Goal: Answer question/provide support: Share knowledge or assist other users

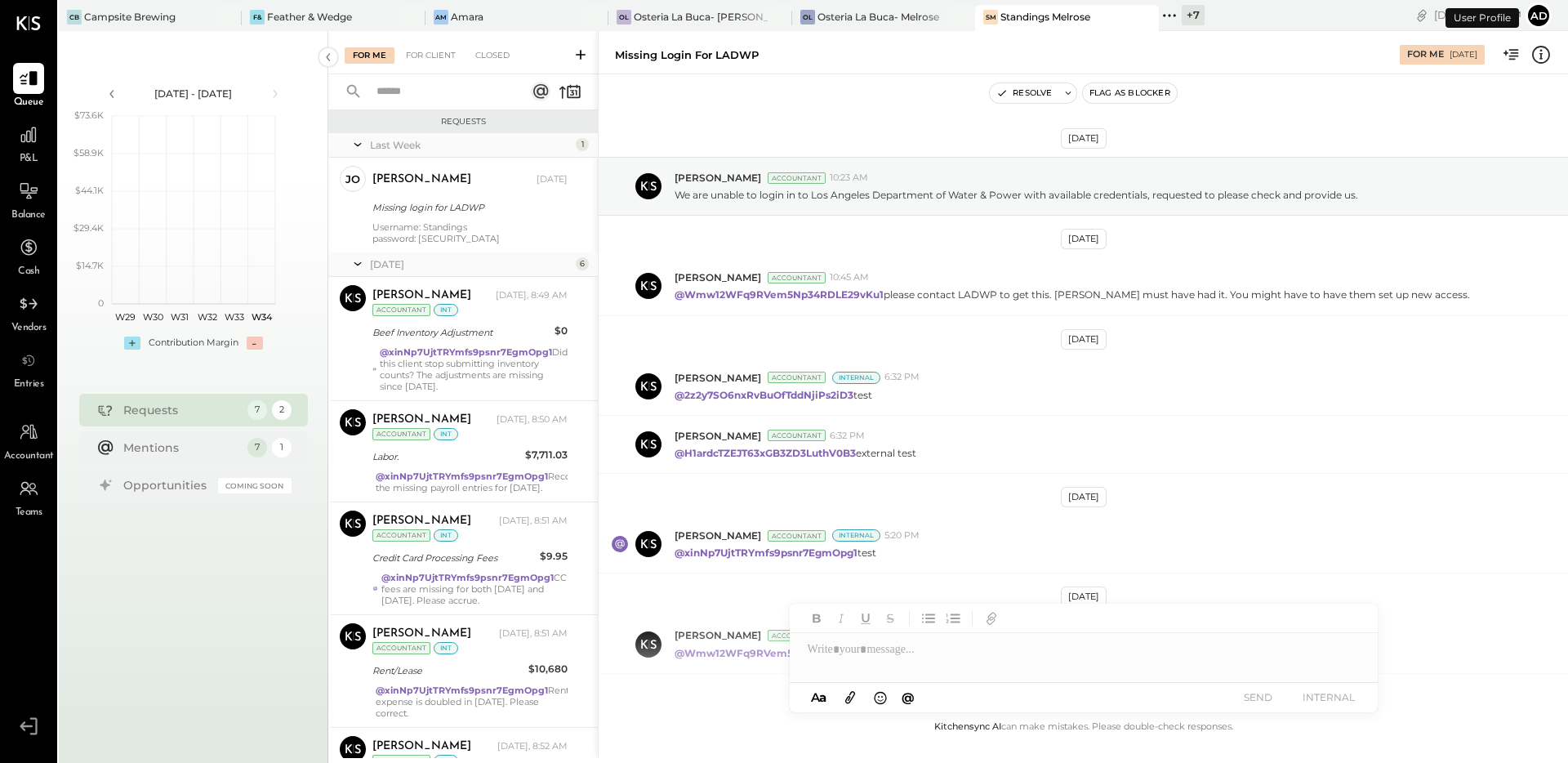
scroll to position [192, 0]
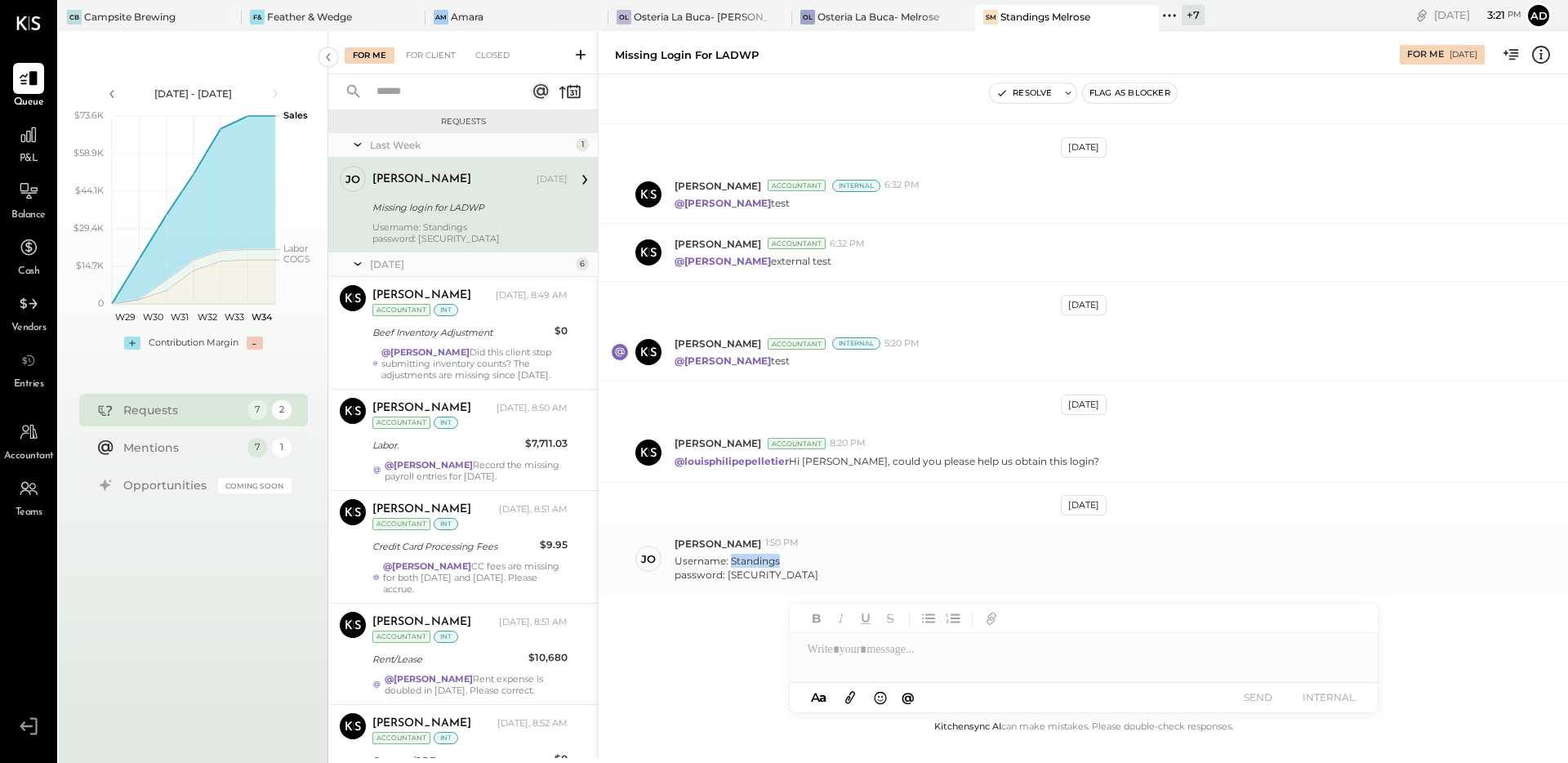
drag, startPoint x: 780, startPoint y: 561, endPoint x: 732, endPoint y: 565, distance: 48.2
click at [732, 565] on p "Username: Standings password: [SECURITY_DATA]" at bounding box center [746, 567] width 144 height 27
copy p "Standings"
drag, startPoint x: 794, startPoint y: 577, endPoint x: 727, endPoint y: 576, distance: 67.0
click at [727, 576] on div "Username: Standings password: [SECURITY_DATA]" at bounding box center [1115, 566] width 880 height 31
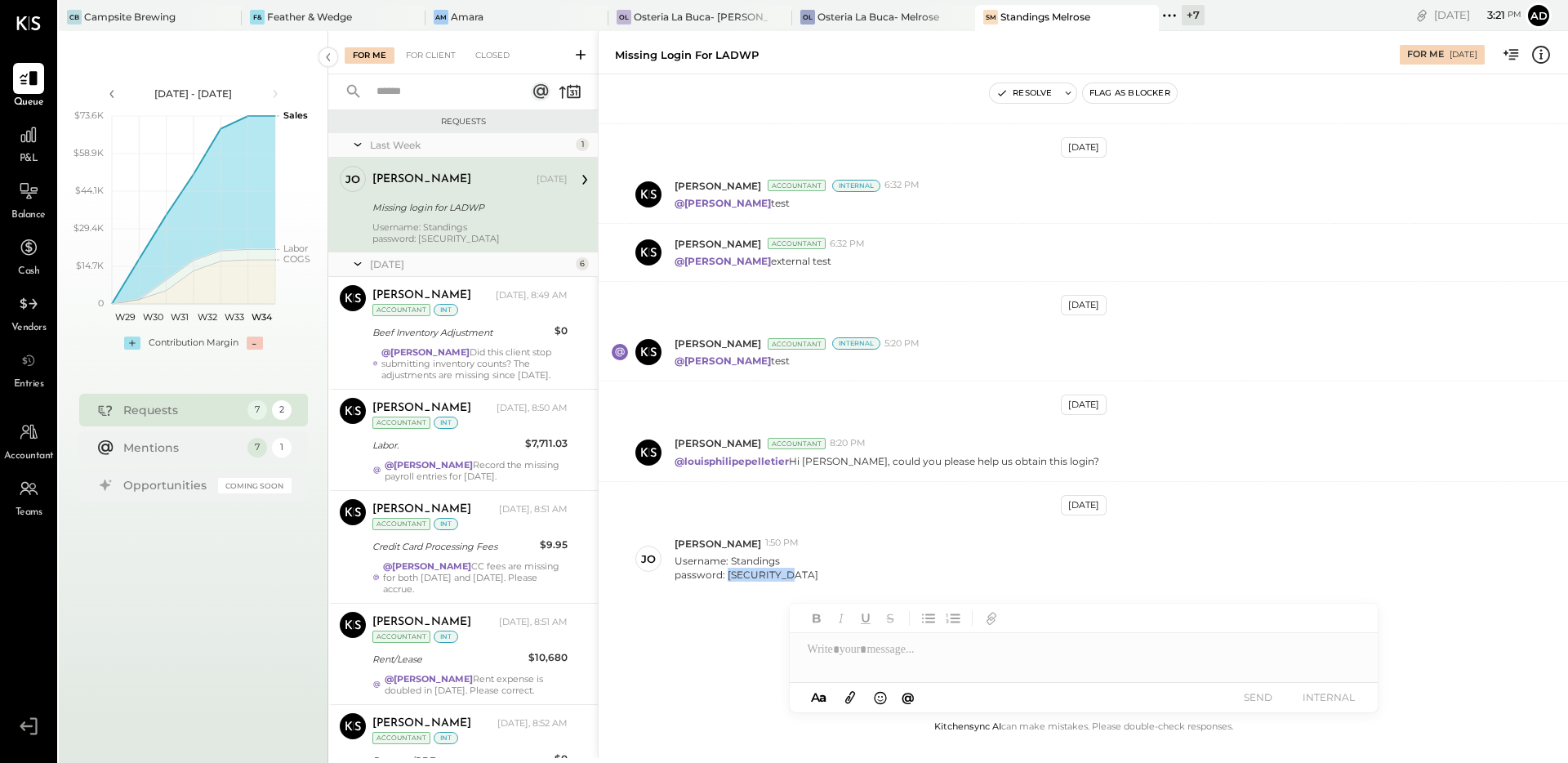
copy div "melROSE7016"
drag, startPoint x: 896, startPoint y: 99, endPoint x: 1024, endPoint y: 117, distance: 129.3
click at [897, 99] on div "Resolve Flag as Blocker" at bounding box center [1083, 93] width 970 height 21
click at [1034, 98] on button "Resolve" at bounding box center [1024, 93] width 69 height 19
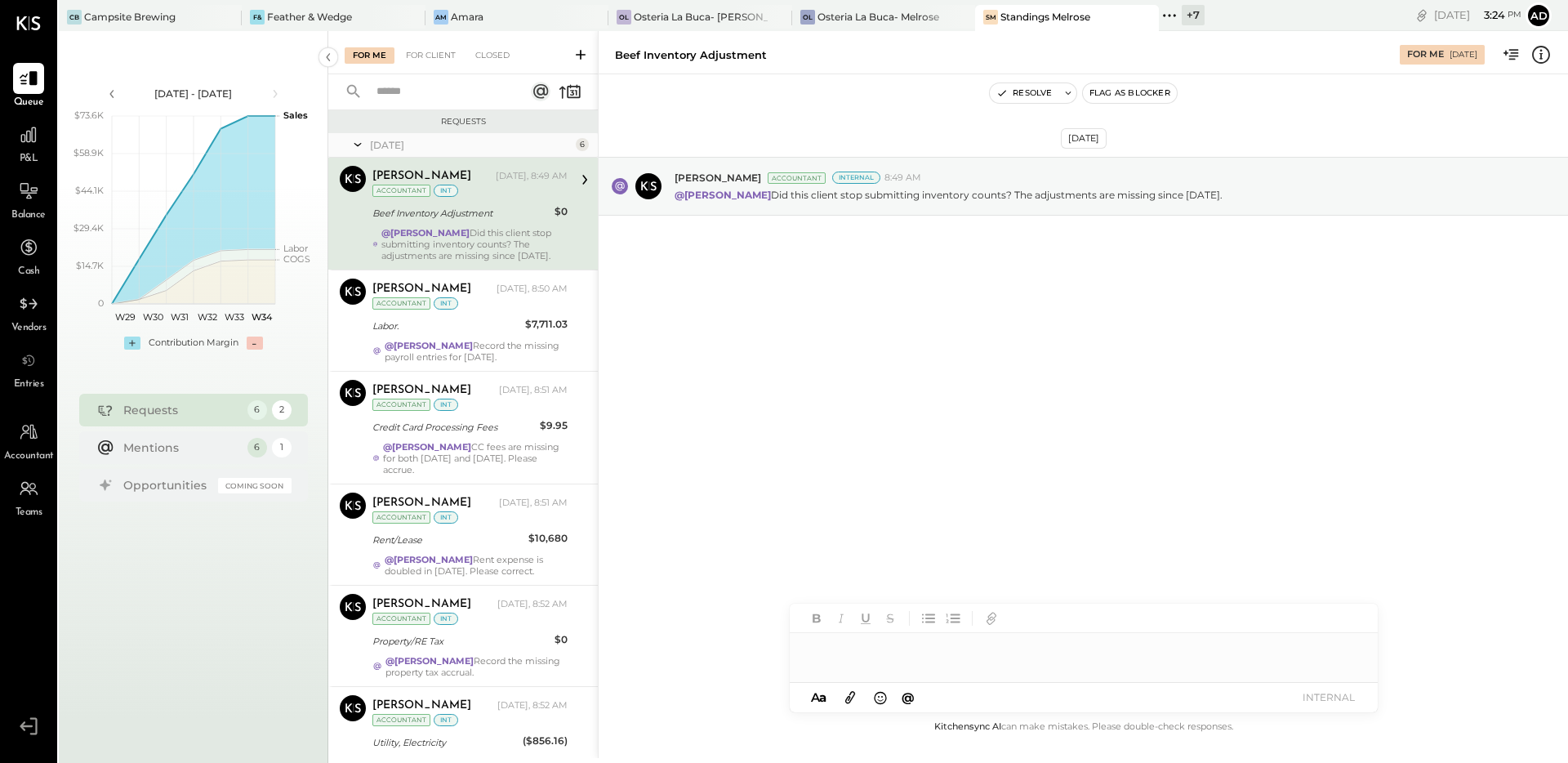
click at [866, 646] on div at bounding box center [1083, 649] width 588 height 33
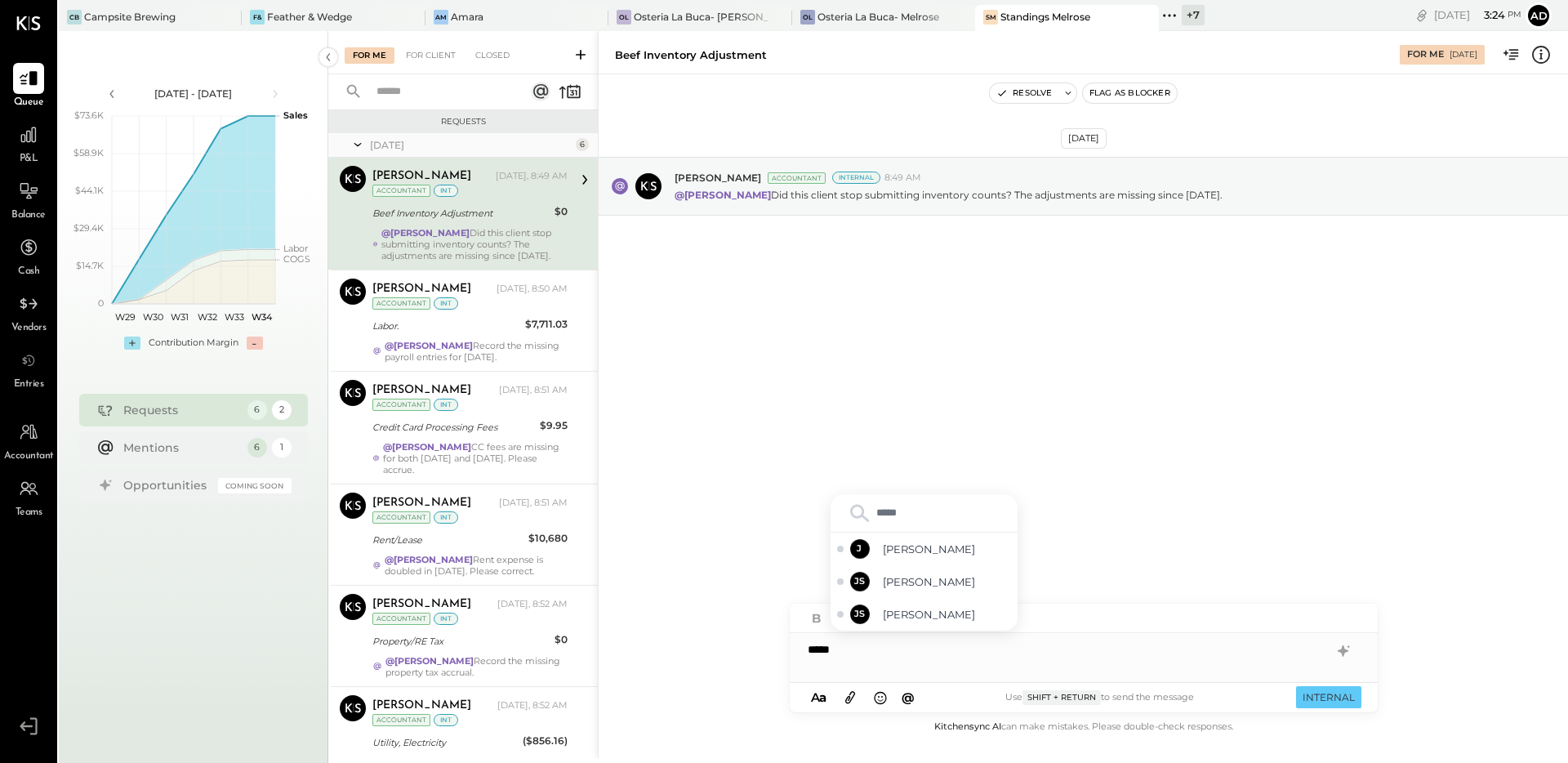
type input "******"
click at [923, 605] on div "JS [PERSON_NAME]" at bounding box center [925, 614] width 187 height 33
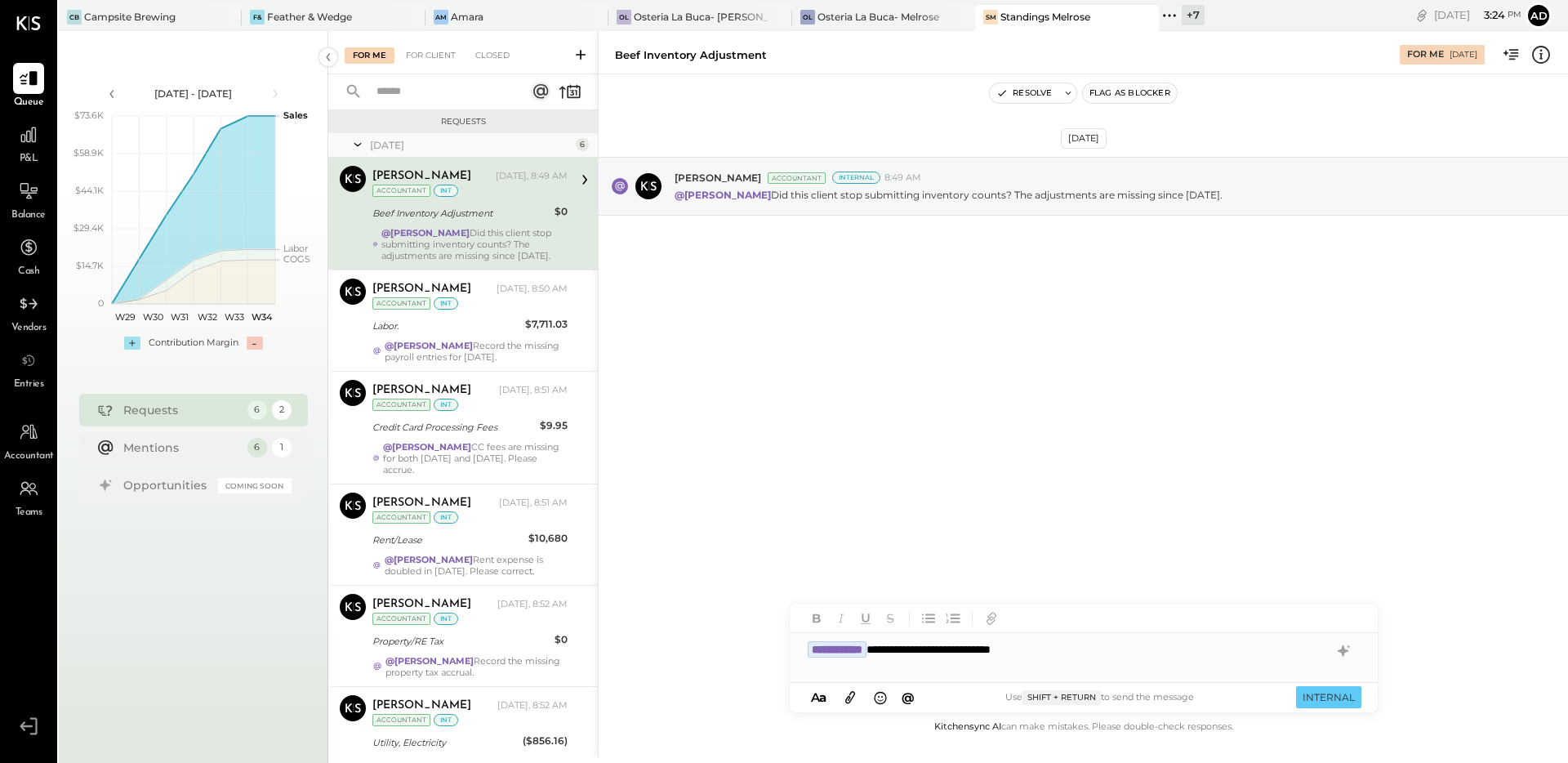
click at [907, 655] on div "**********" at bounding box center [1083, 649] width 588 height 33
click at [1093, 650] on div "**********" at bounding box center [1083, 649] width 588 height 33
click at [1005, 668] on div "**********" at bounding box center [1083, 657] width 588 height 49
click at [1402, 572] on div "[DATE] [PERSON_NAME] Accountant Internal 8:49 AM @[PERSON_NAME] Did this client…" at bounding box center [1083, 395] width 970 height 643
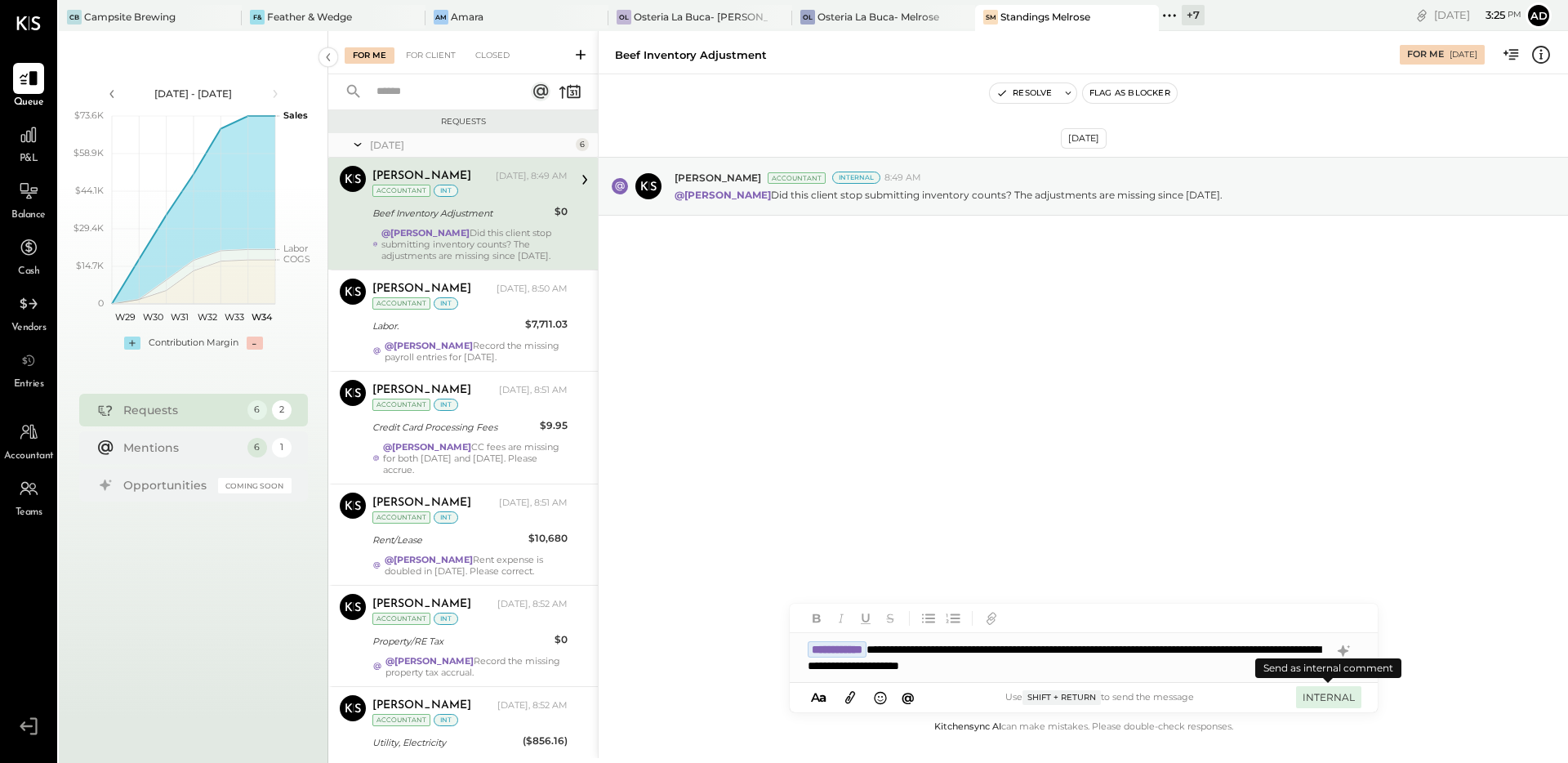
click at [1338, 698] on button "INTERNAL" at bounding box center [1328, 697] width 65 height 22
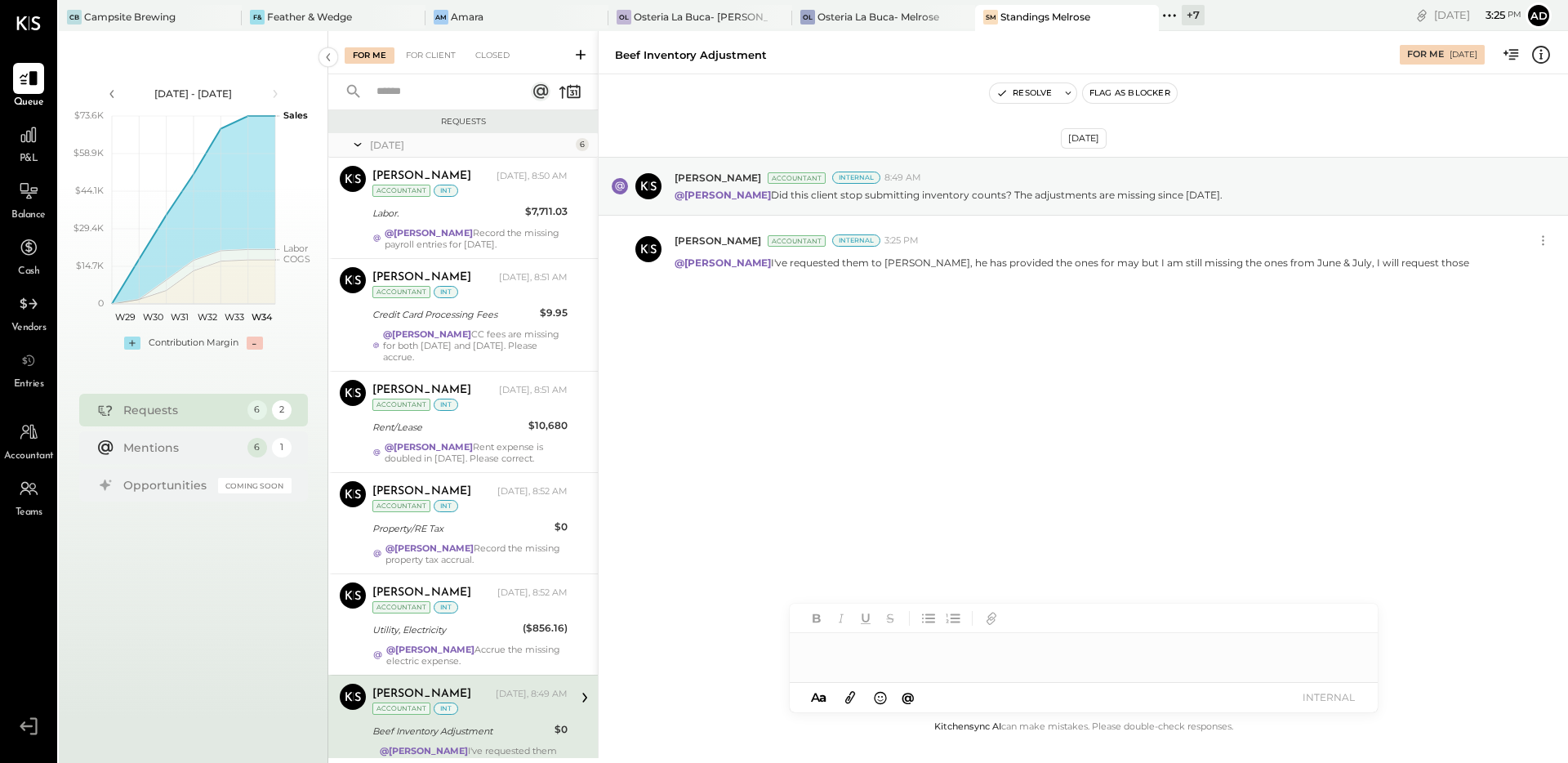
scroll to position [88, 0]
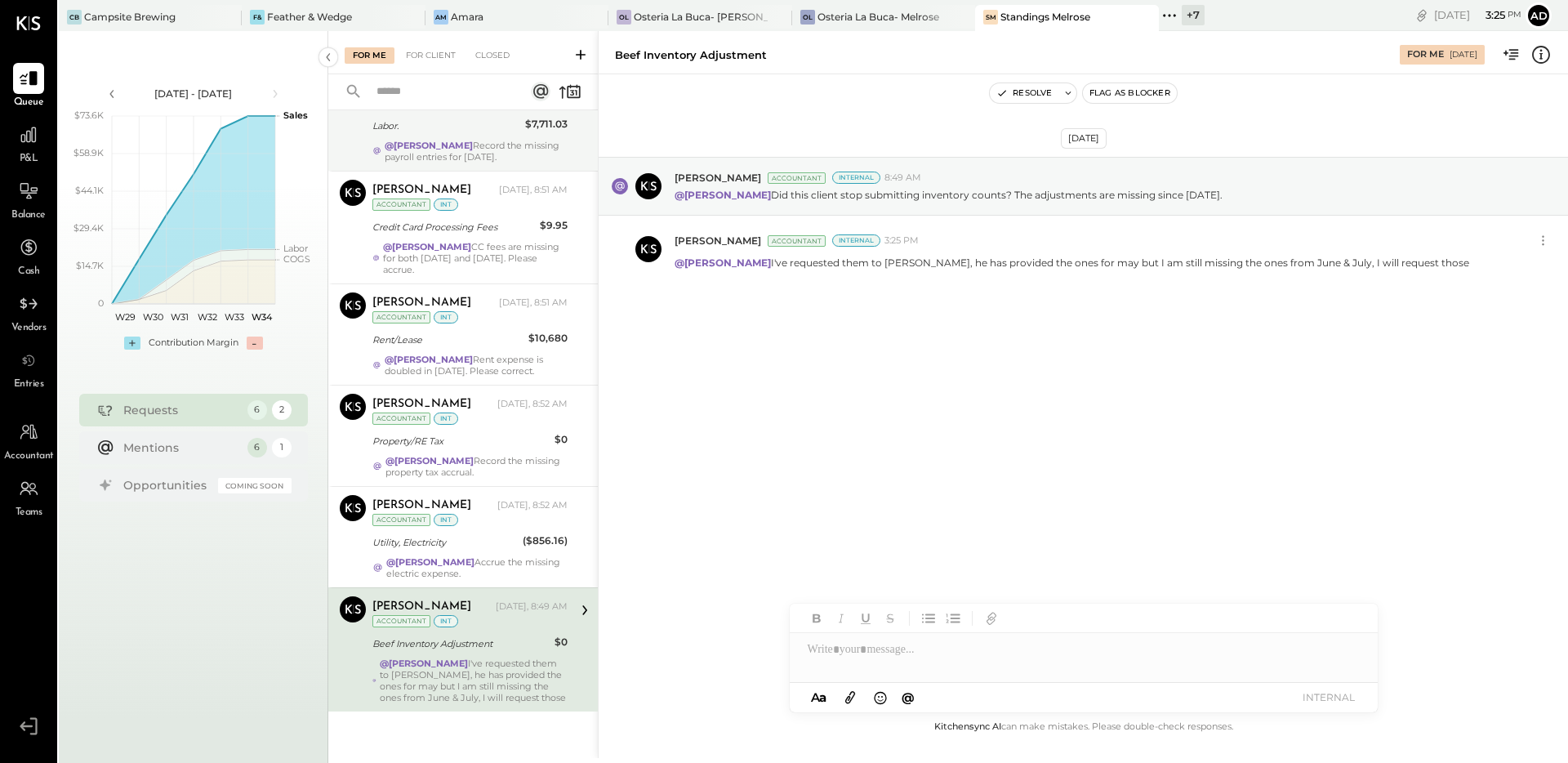
click at [468, 154] on div "@[PERSON_NAME] Record the missing payroll entries for [DATE]." at bounding box center [476, 151] width 183 height 23
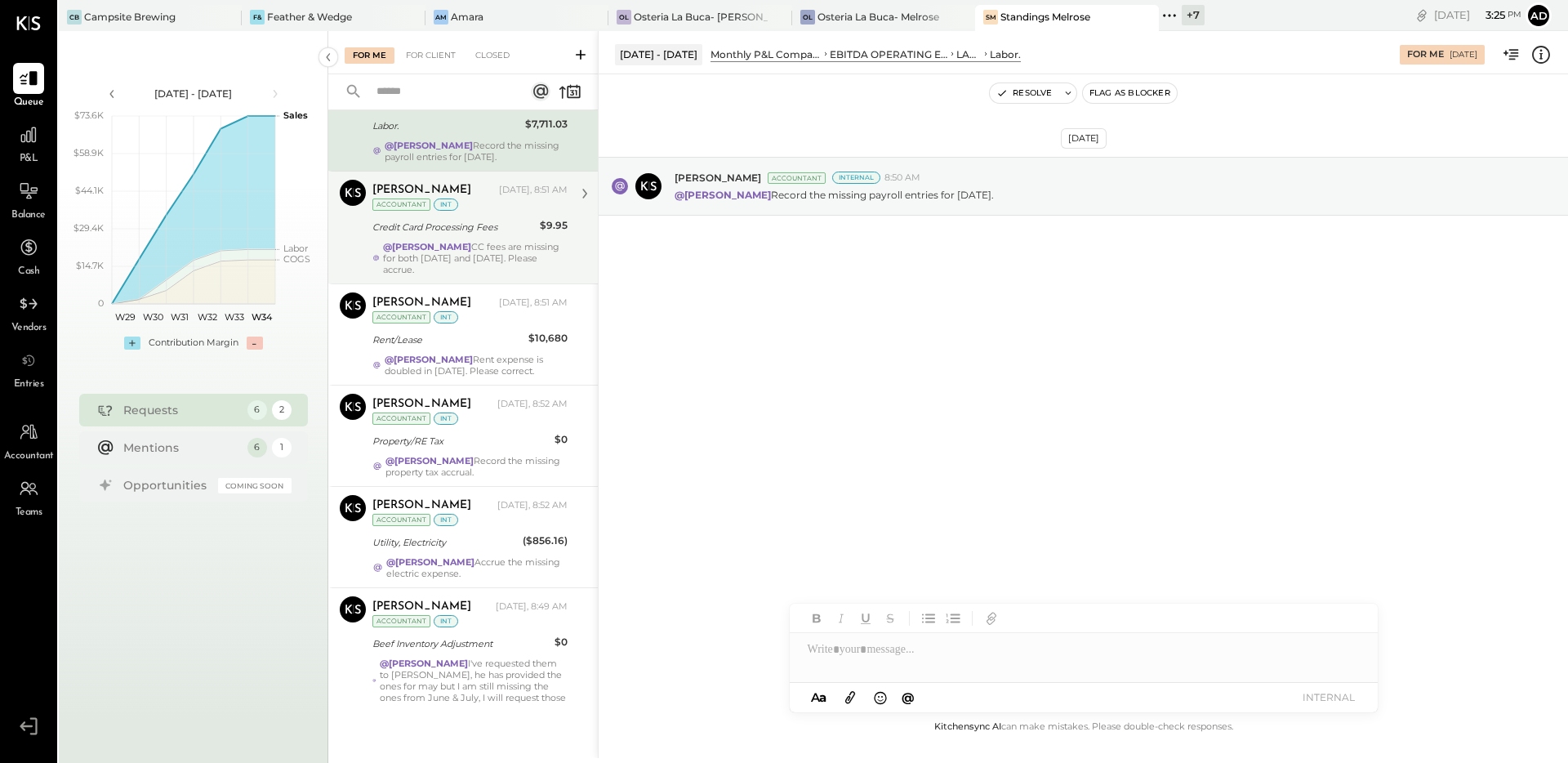
click at [488, 227] on div "Credit Card Processing Fees" at bounding box center [453, 227] width 163 height 16
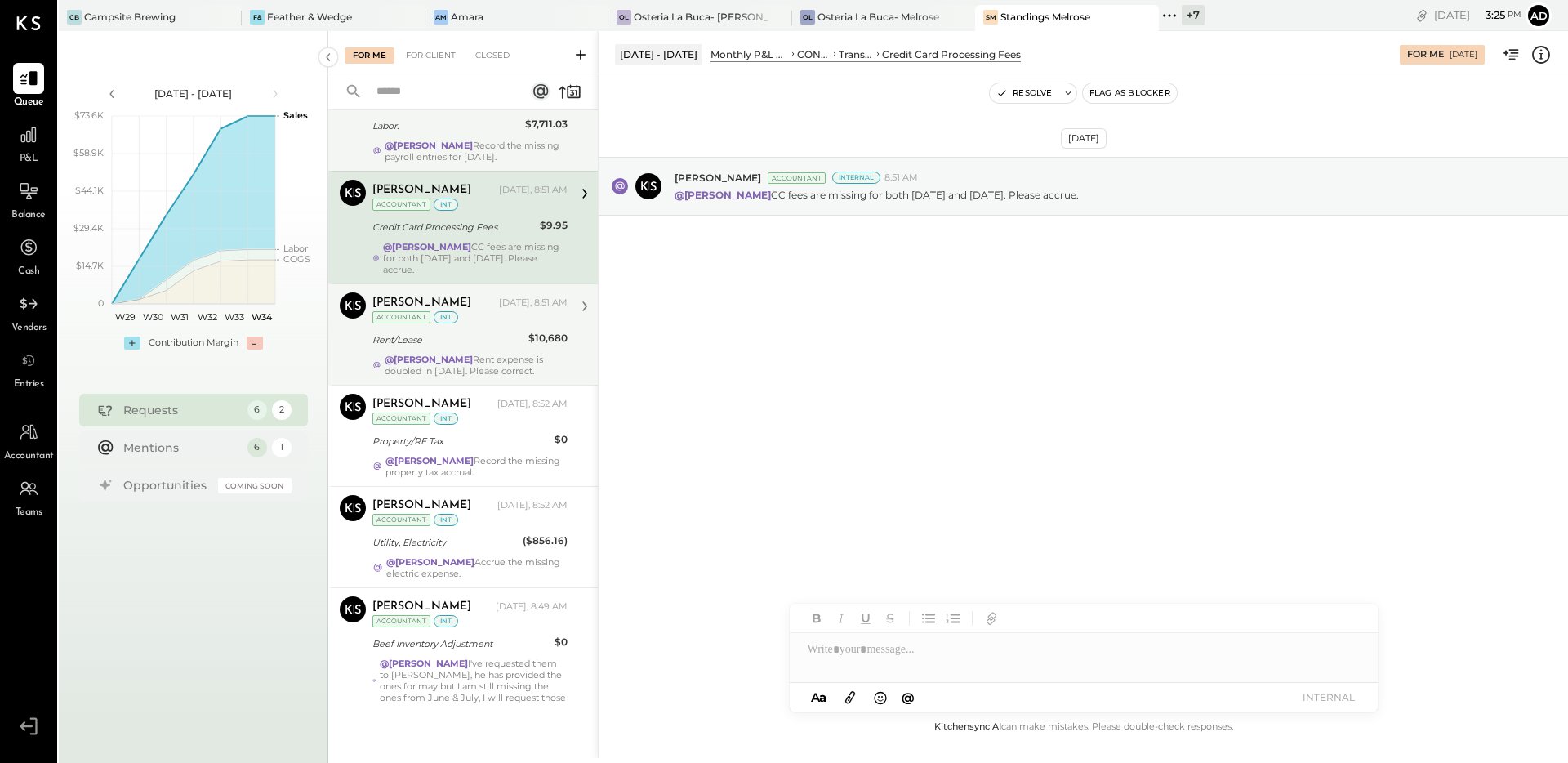
click at [483, 359] on div "@[PERSON_NAME] Rent expense is doubled in [DATE]. Please correct." at bounding box center [476, 365] width 183 height 23
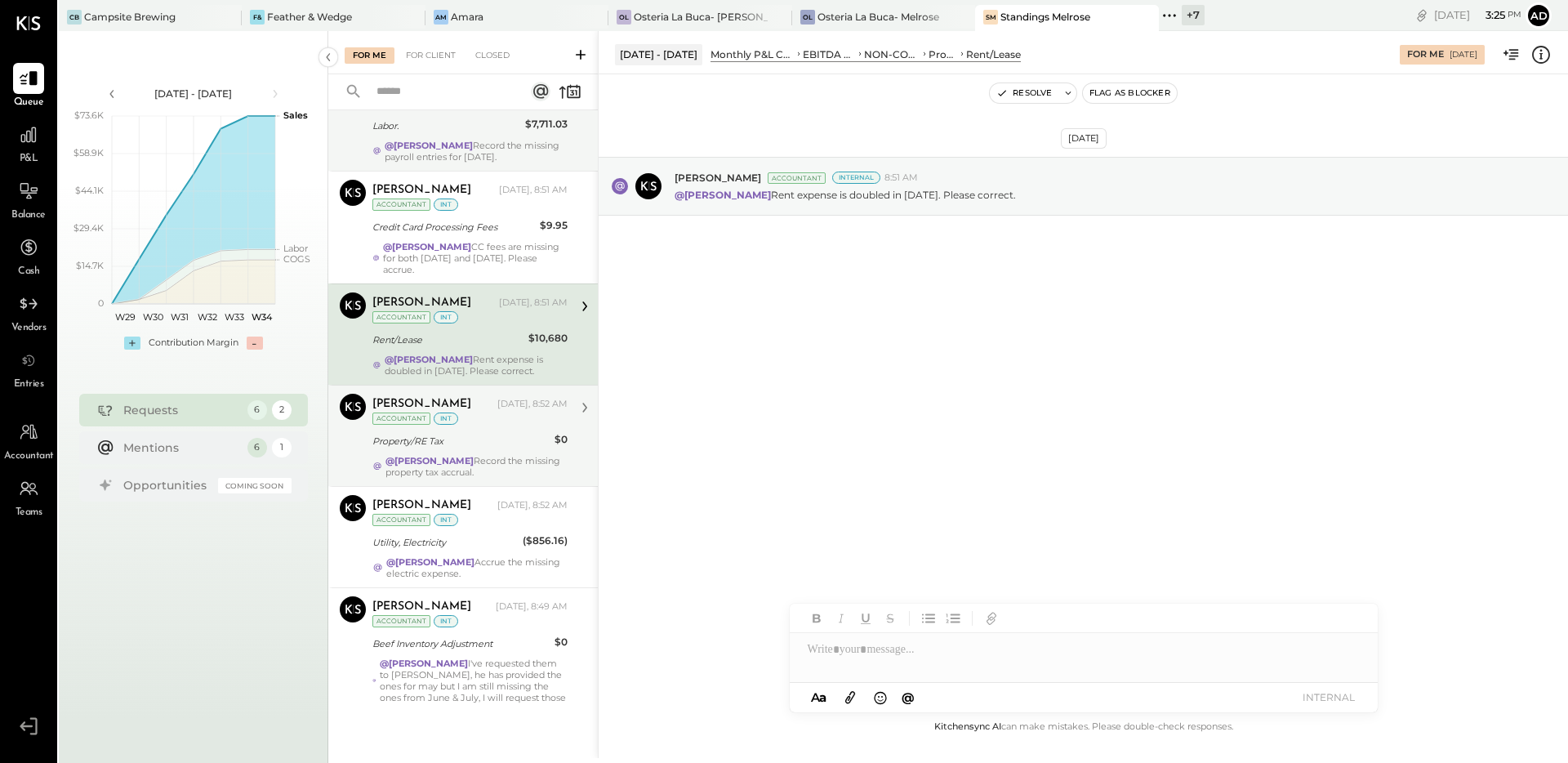
click at [497, 444] on div "Property/RE Tax" at bounding box center [461, 441] width 177 height 16
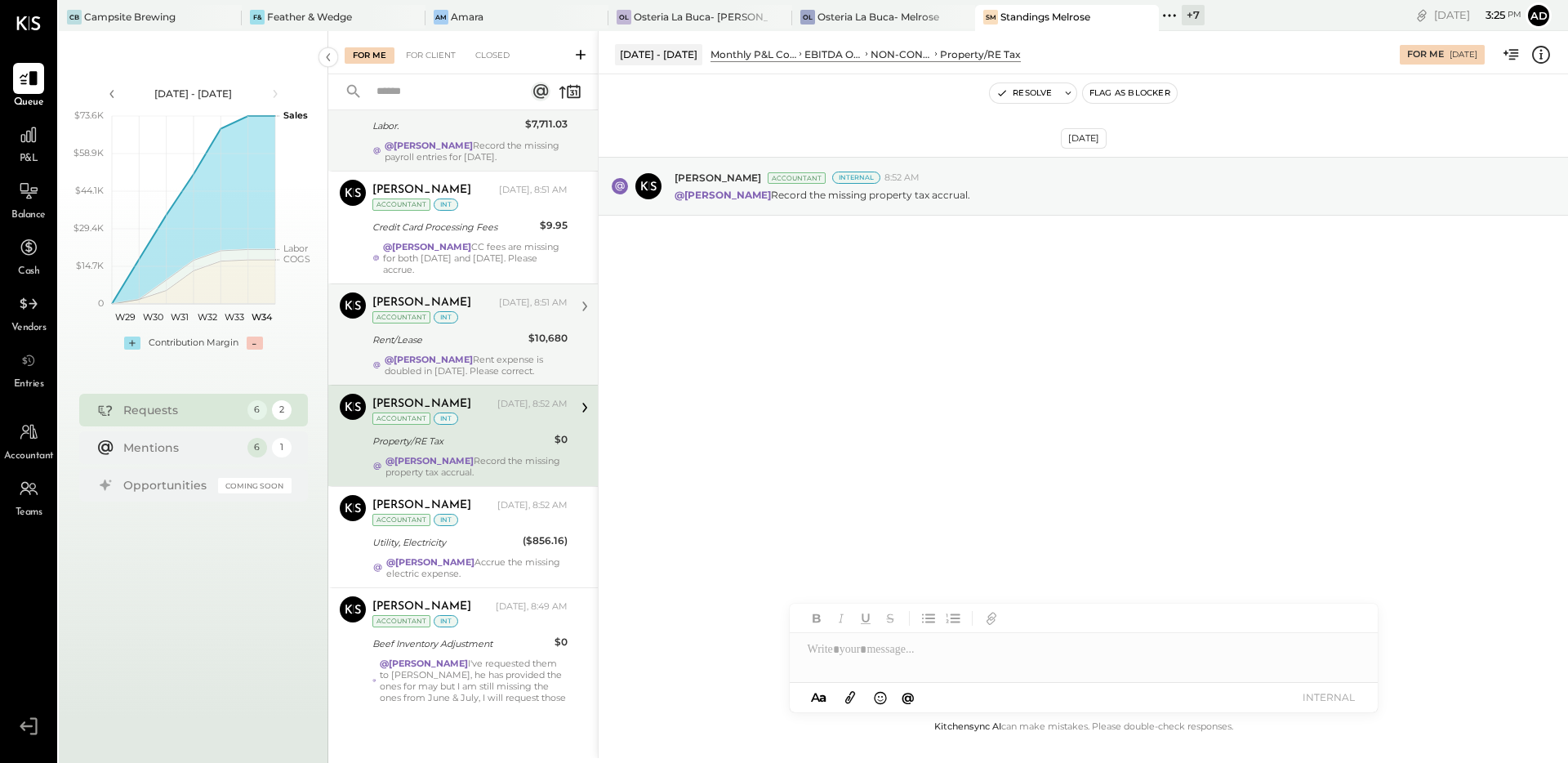
click at [511, 351] on div "[PERSON_NAME] [DATE], 8:51 AM Accountant int Rent/Lease $10,680 @[PERSON_NAME] …" at bounding box center [469, 334] width 195 height 84
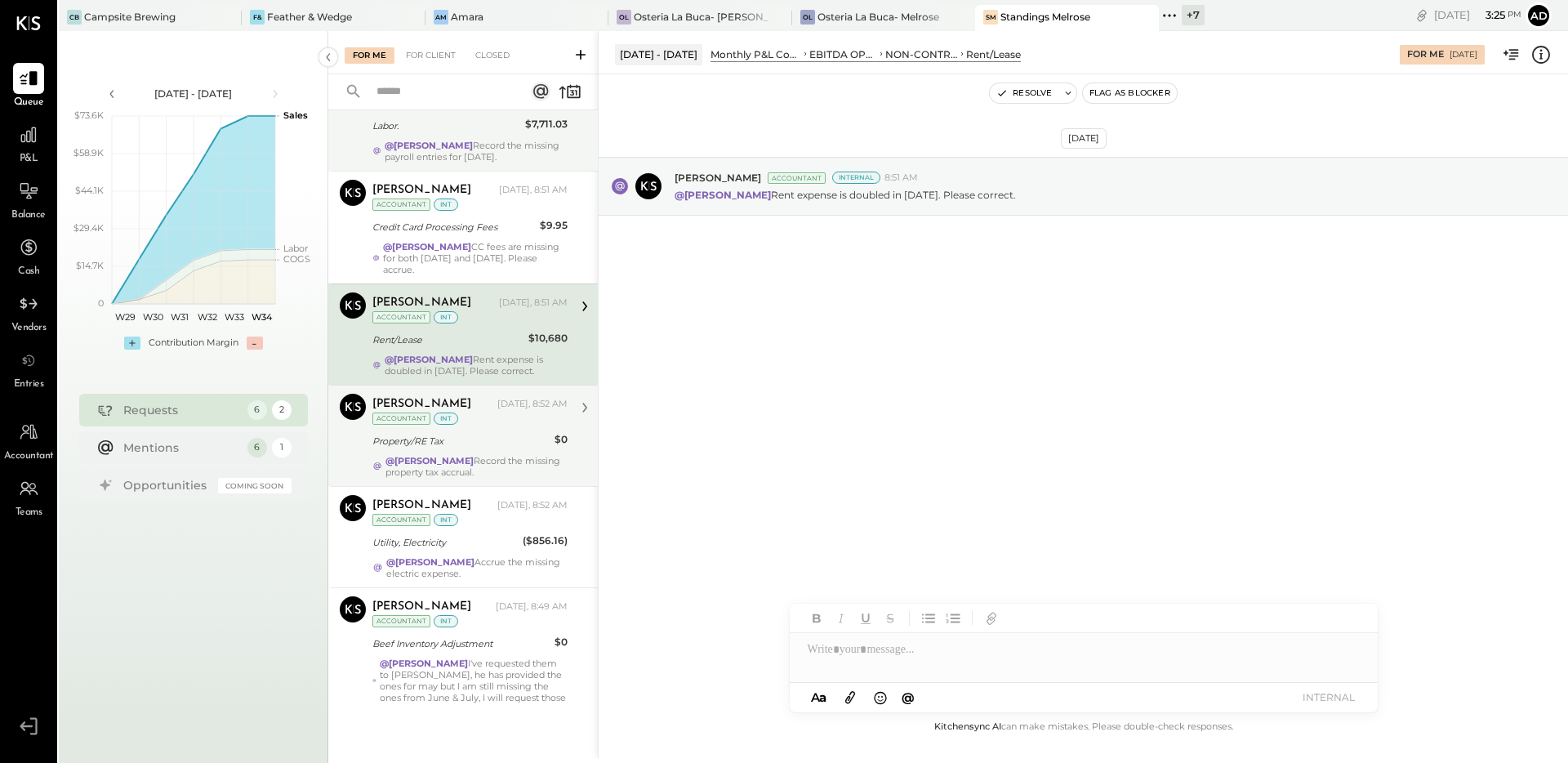
click at [479, 451] on div "[PERSON_NAME] [DATE], 8:52 AM Accountant int Property/RE Tax $0 @[PERSON_NAME] …" at bounding box center [469, 435] width 195 height 84
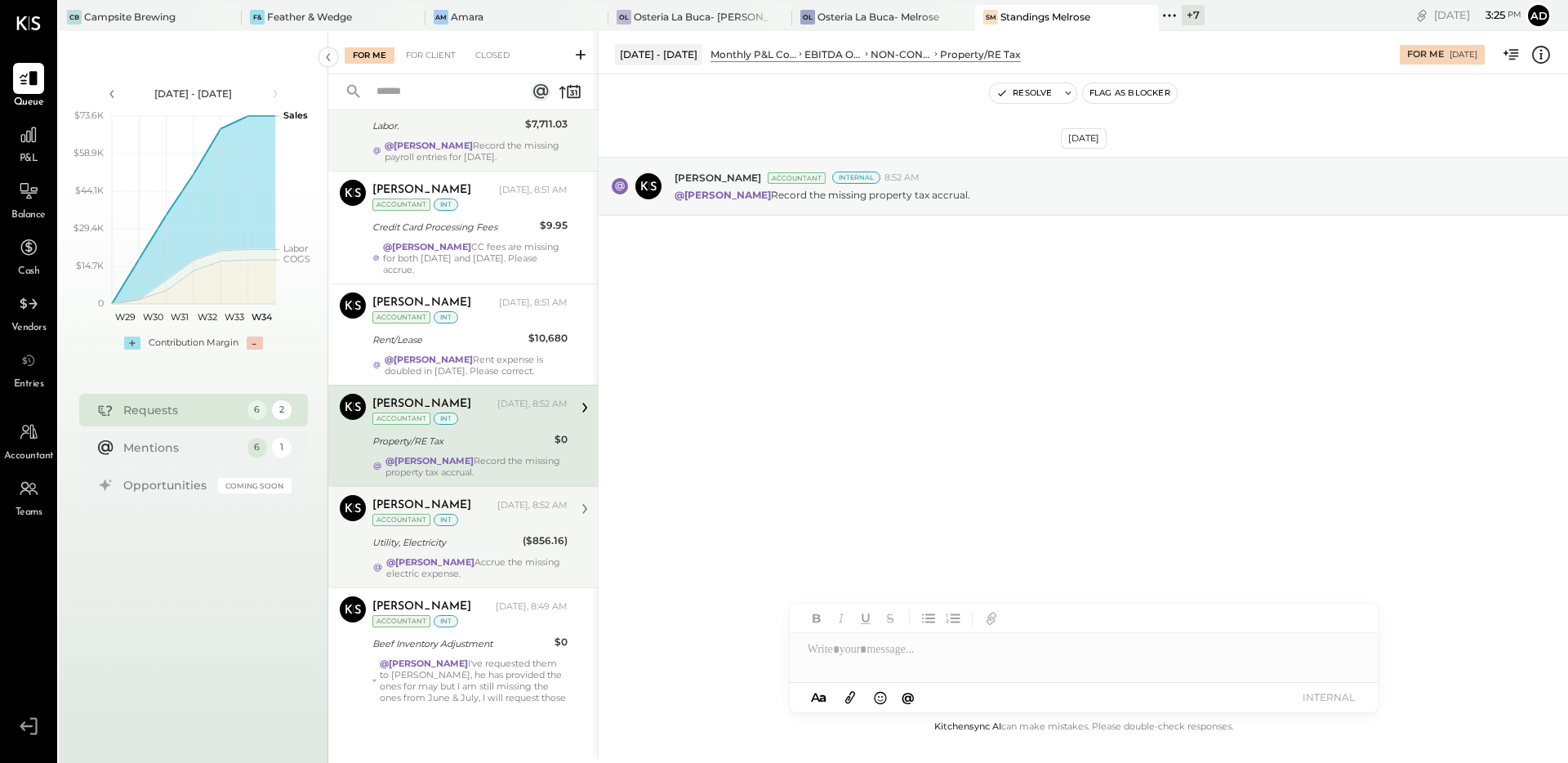
click at [477, 560] on div "@[PERSON_NAME] Accrue the missing electric expense." at bounding box center [476, 568] width 181 height 23
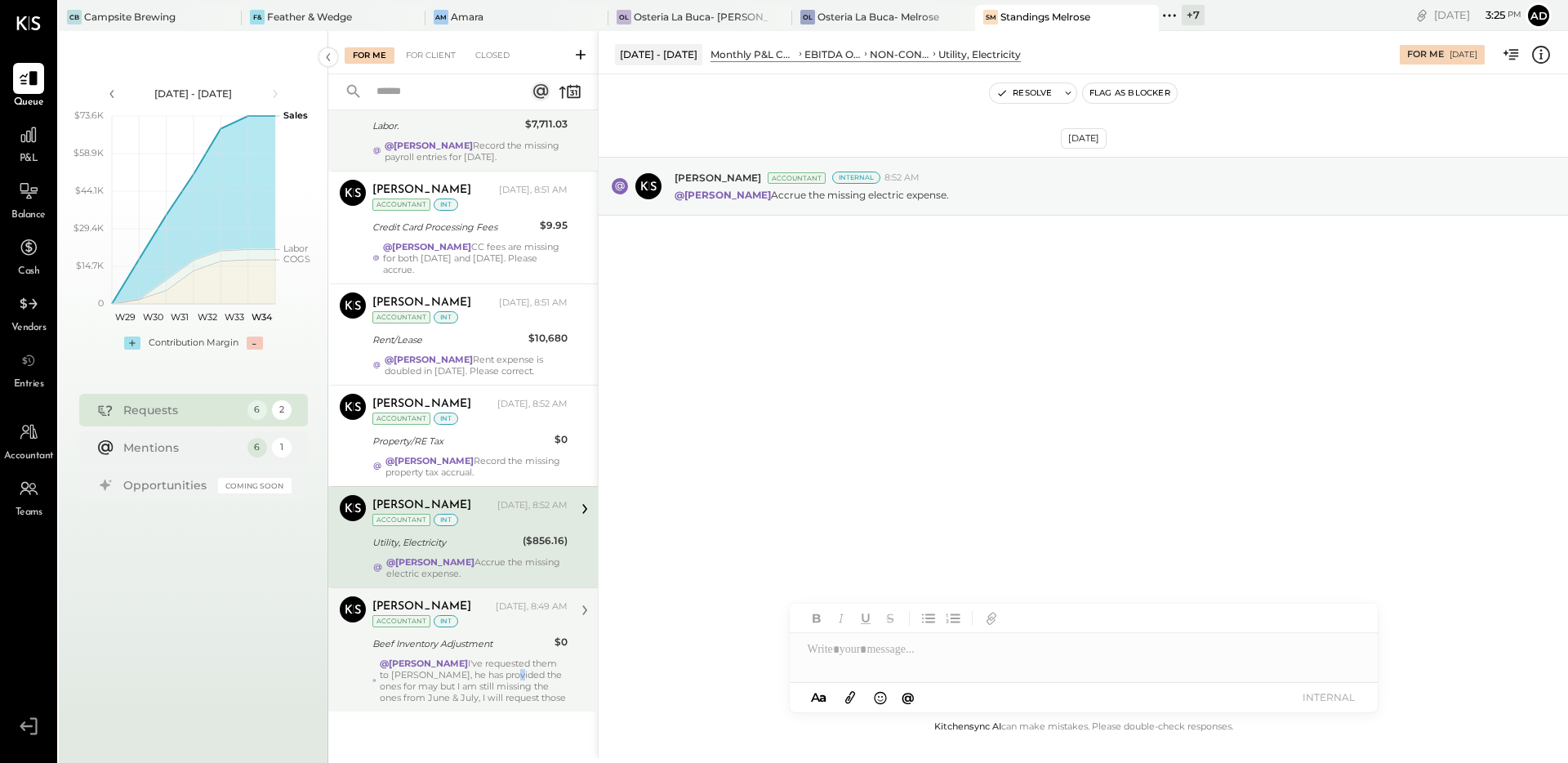
click at [491, 669] on div "@[PERSON_NAME] I've requested them to [PERSON_NAME], he has provided the ones f…" at bounding box center [474, 681] width 187 height 46
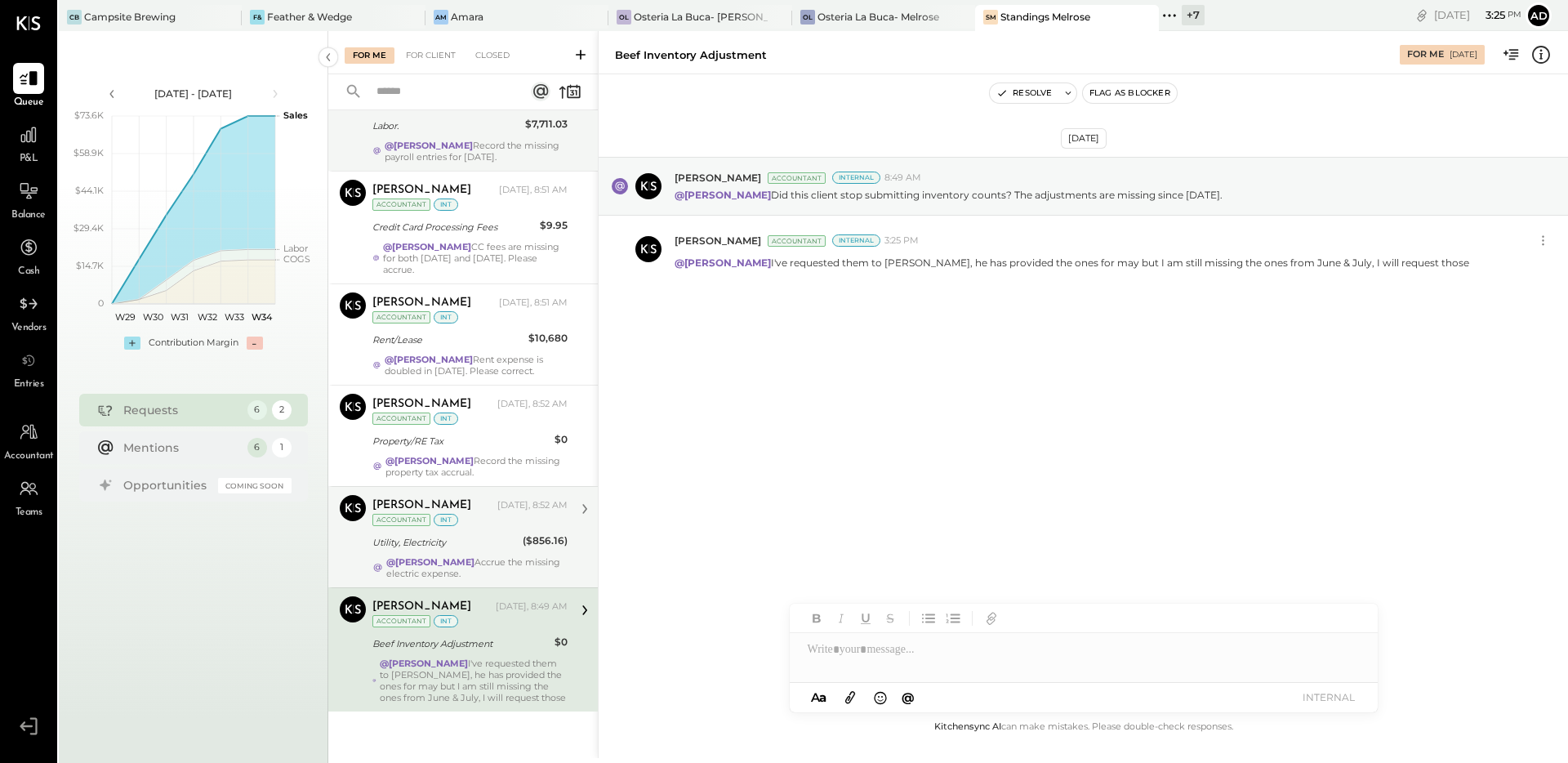
click at [466, 553] on div "[PERSON_NAME] [DATE], 8:52 AM Accountant int Utility, Electricity ($856.16) @[P…" at bounding box center [469, 537] width 195 height 84
